Goal: Transaction & Acquisition: Purchase product/service

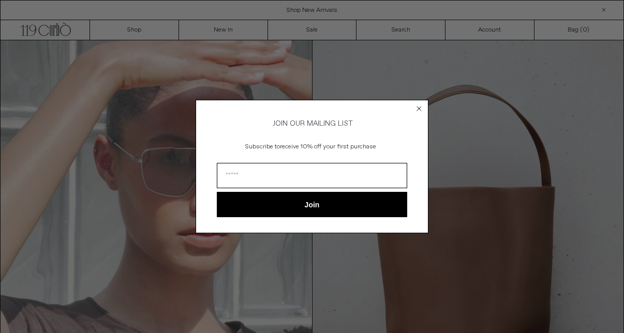
click at [419, 103] on circle "Close dialog" at bounding box center [419, 108] width 10 height 10
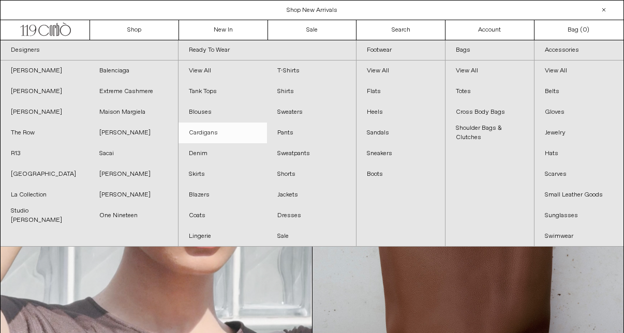
click at [196, 135] on link "Cardigans" at bounding box center [223, 133] width 88 height 21
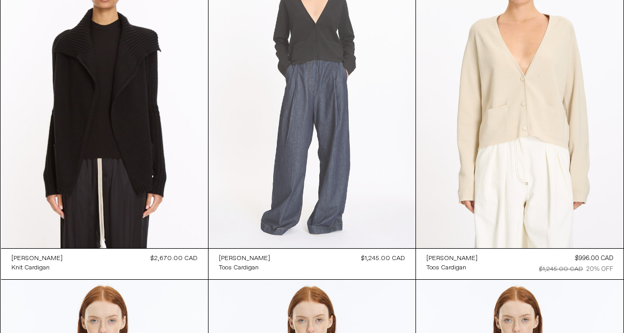
scroll to position [1148, 0]
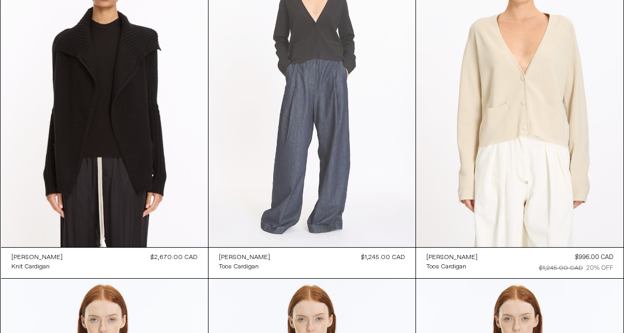
click at [293, 77] on at bounding box center [312, 92] width 207 height 310
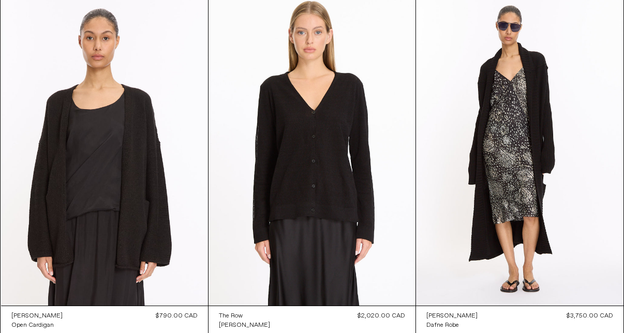
scroll to position [748, 0]
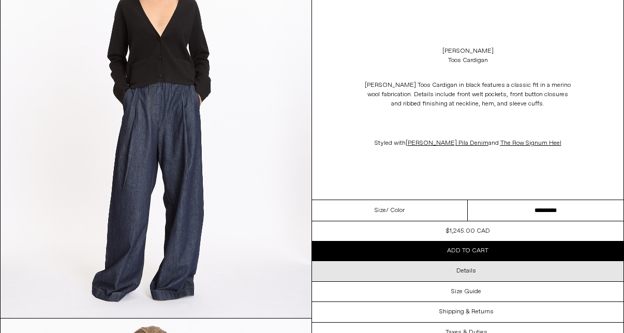
click at [428, 281] on div "Details" at bounding box center [467, 271] width 311 height 20
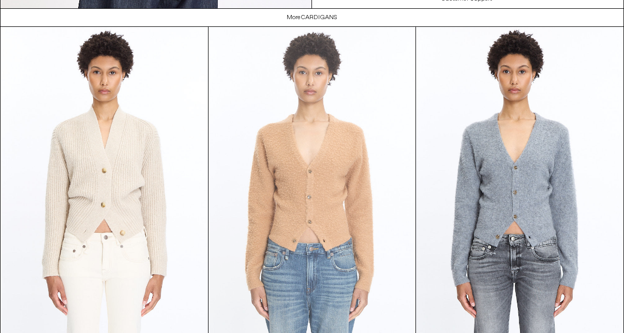
scroll to position [1307, 0]
